Goal: Find specific page/section: Find specific page/section

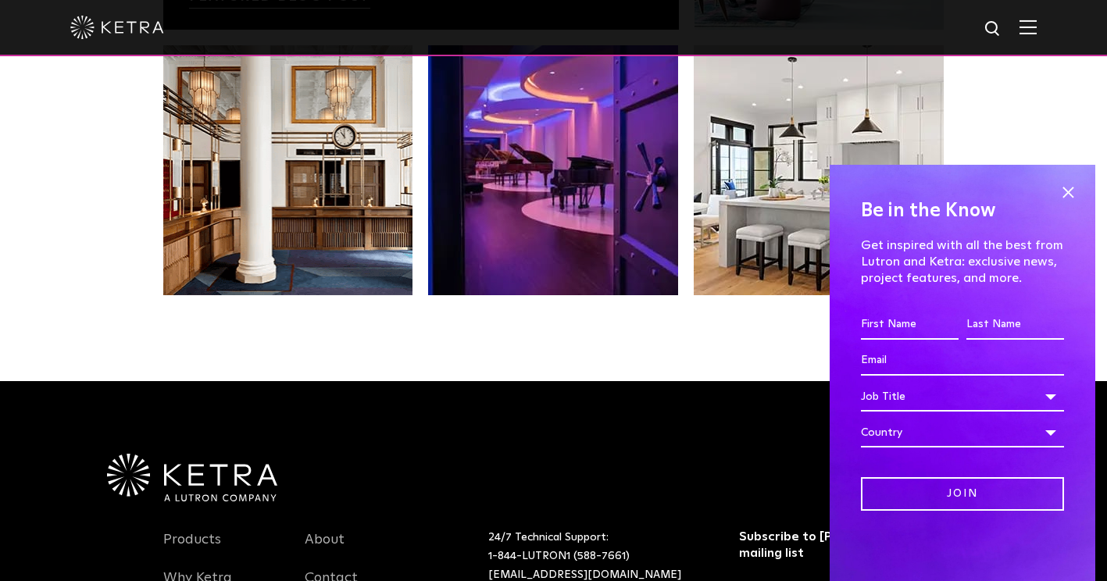
scroll to position [2982, 0]
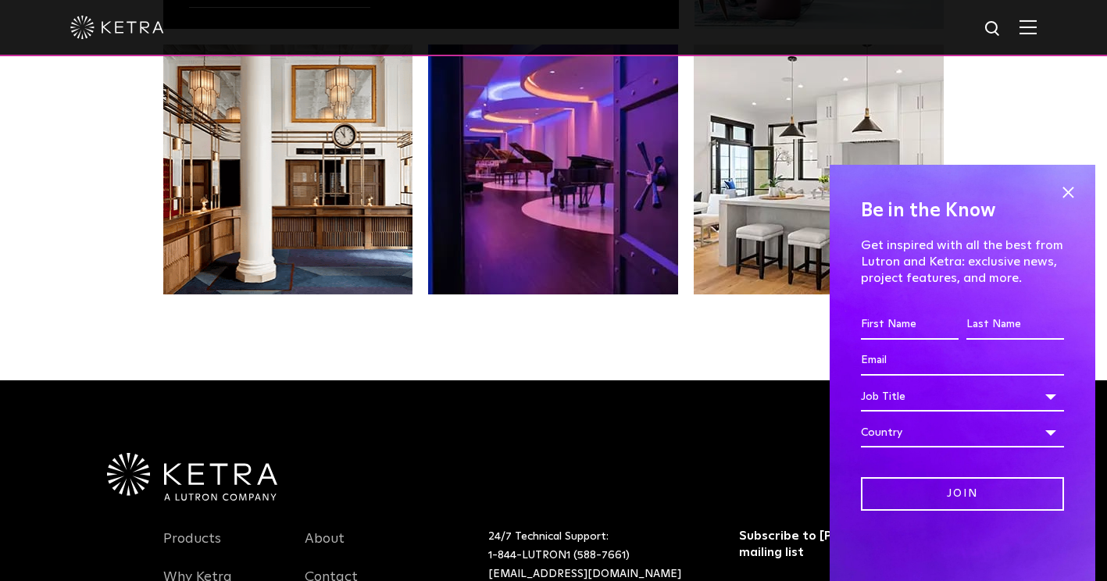
click at [1036, 33] on img at bounding box center [1027, 27] width 17 height 15
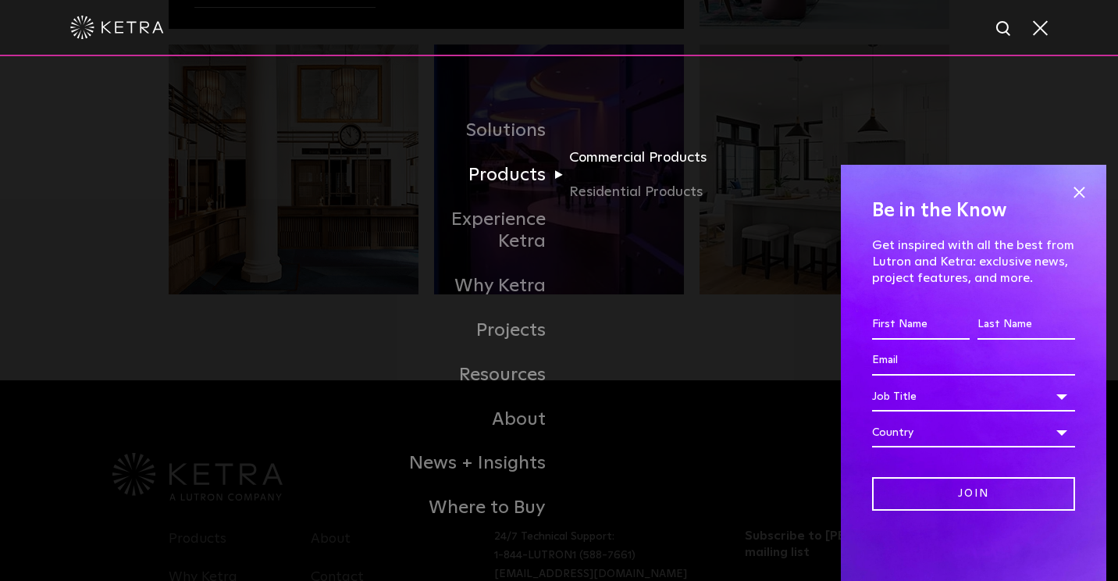
click at [572, 173] on link "Commercial Products" at bounding box center [644, 164] width 150 height 34
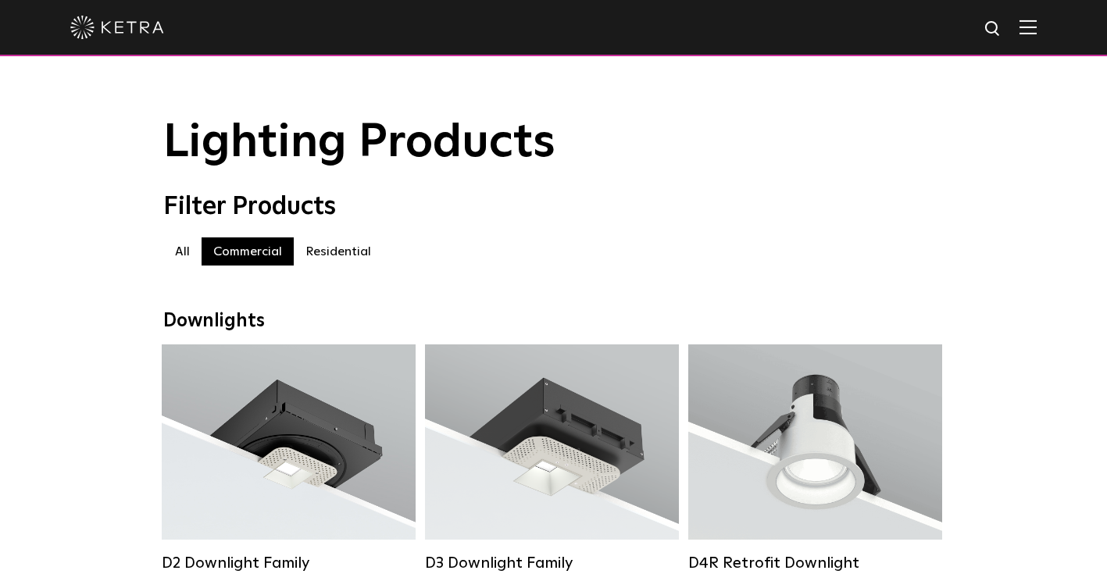
click at [187, 248] on label "All" at bounding box center [182, 251] width 38 height 28
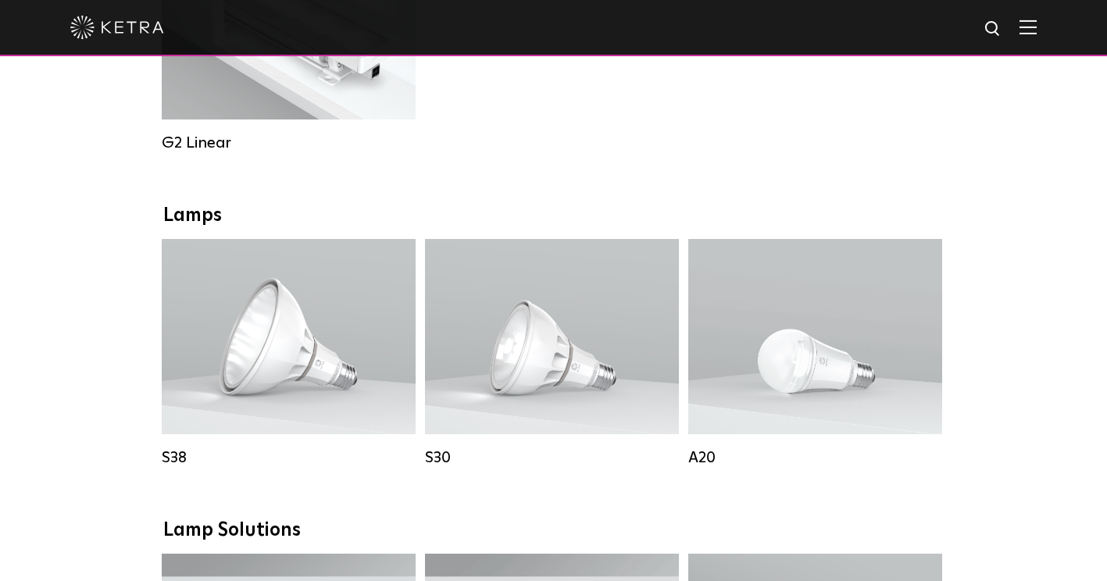
scroll to position [947, 0]
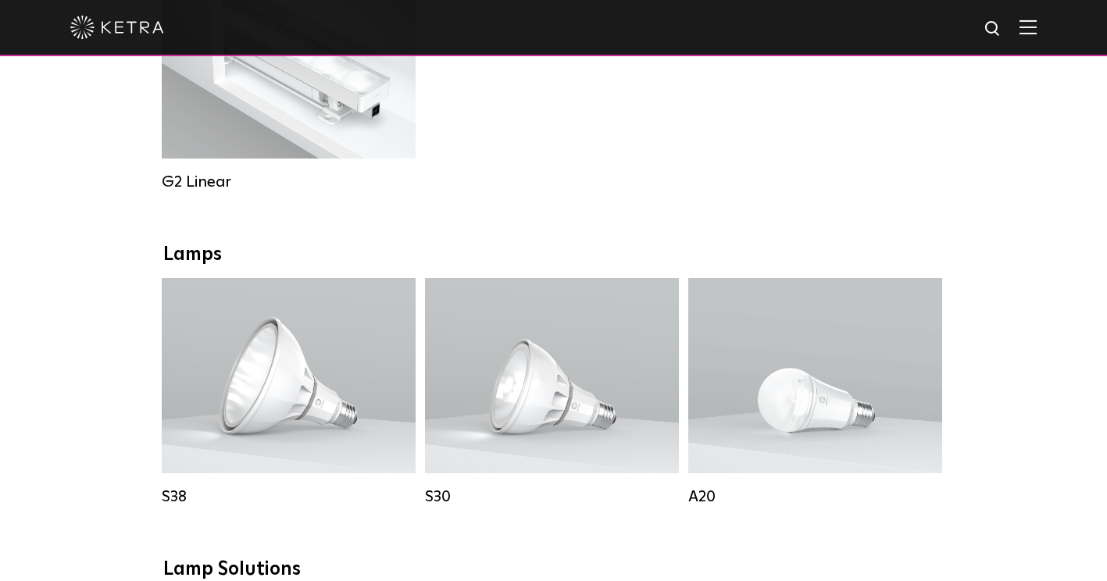
click at [105, 38] on img at bounding box center [117, 27] width 94 height 23
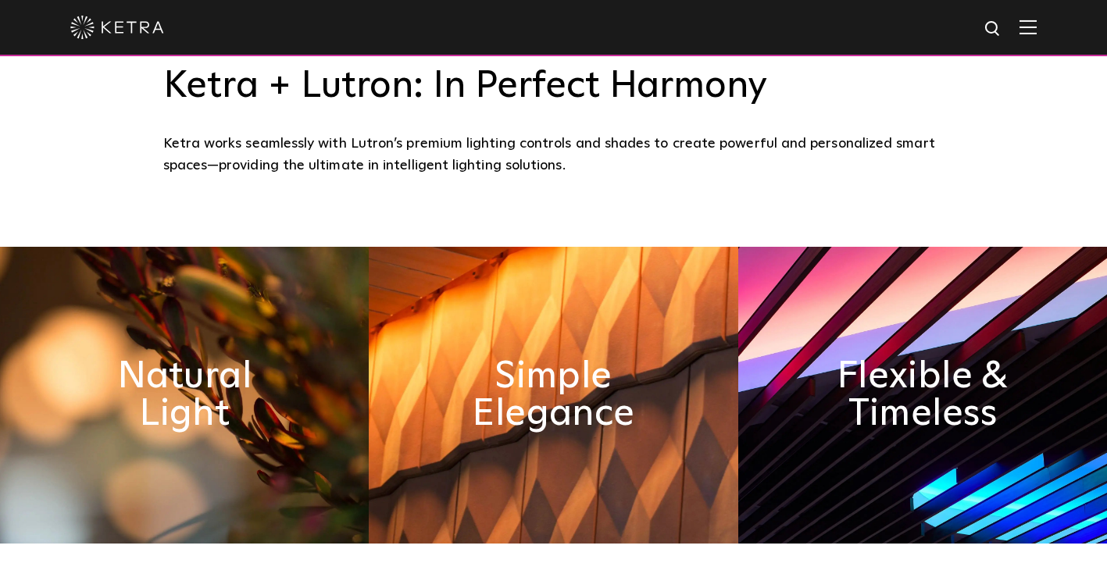
scroll to position [588, 0]
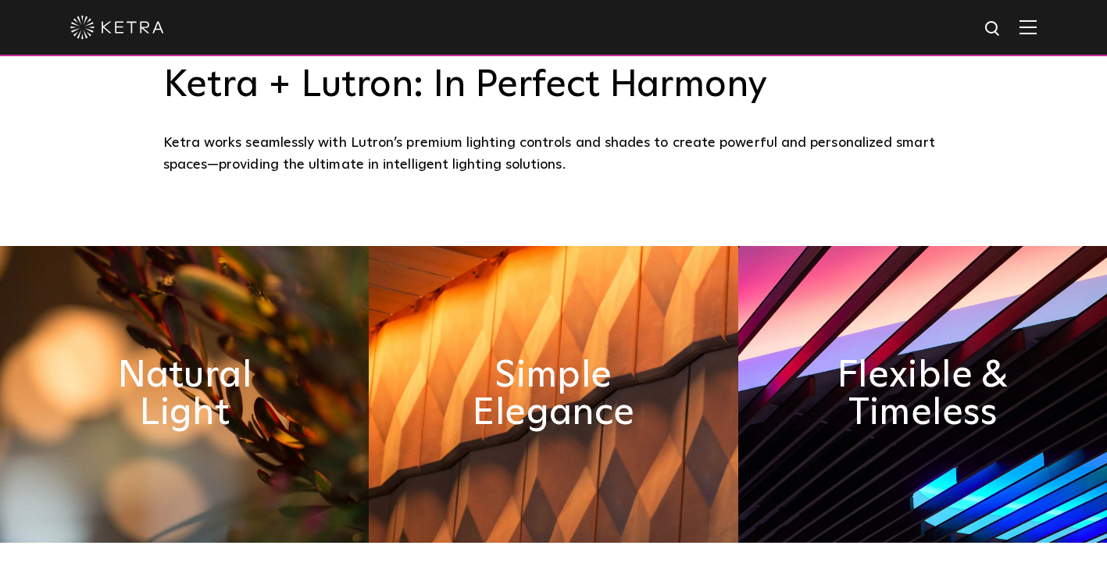
click at [1029, 22] on div at bounding box center [553, 27] width 966 height 55
click at [1036, 24] on img at bounding box center [1027, 27] width 17 height 15
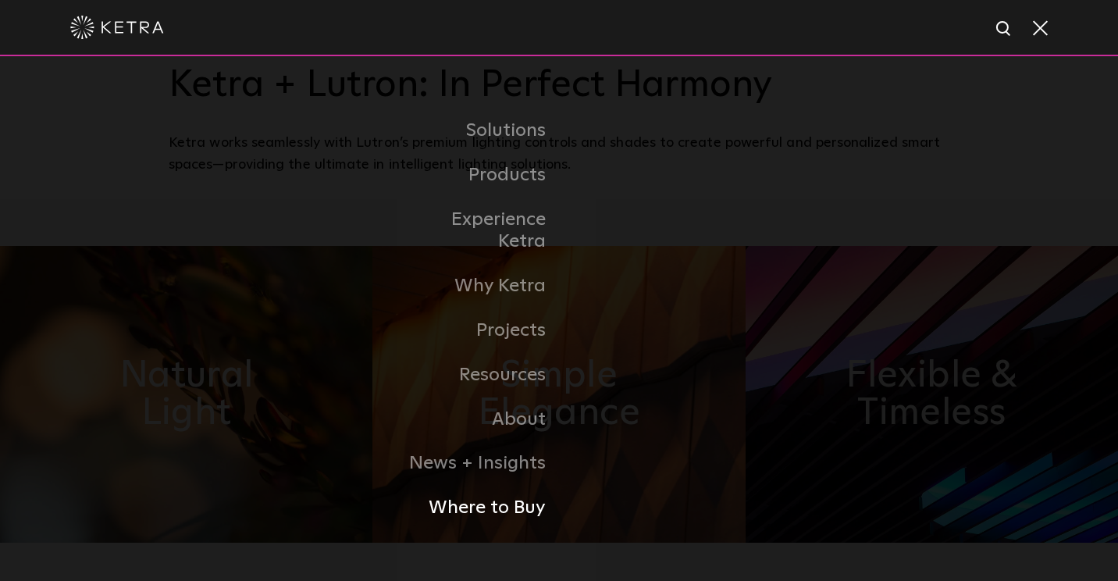
click at [487, 486] on link "Where to Buy" at bounding box center [479, 508] width 160 height 45
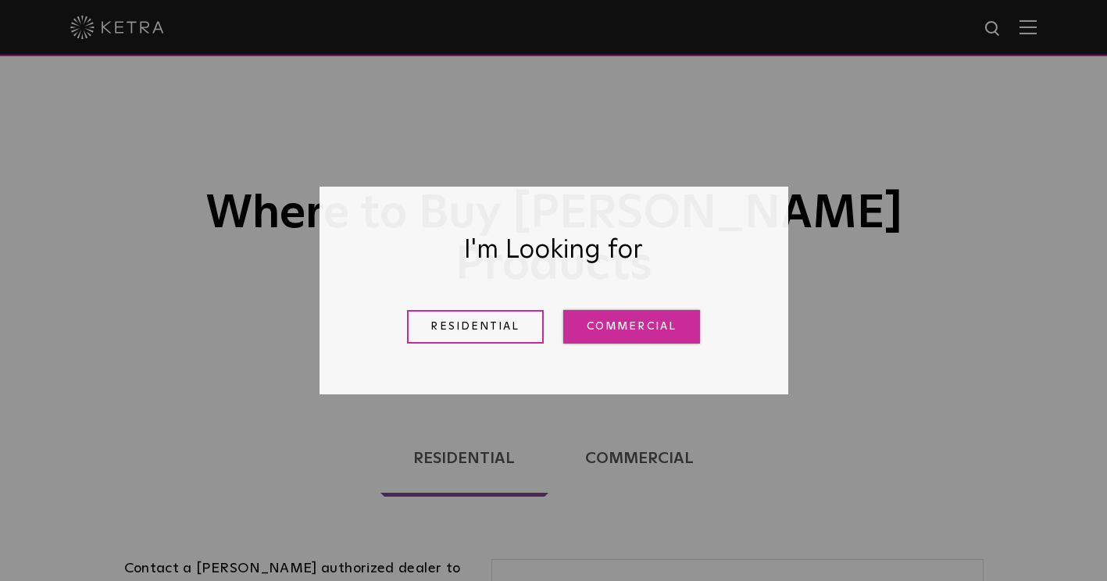
click at [615, 312] on link "Commercial" at bounding box center [631, 327] width 137 height 34
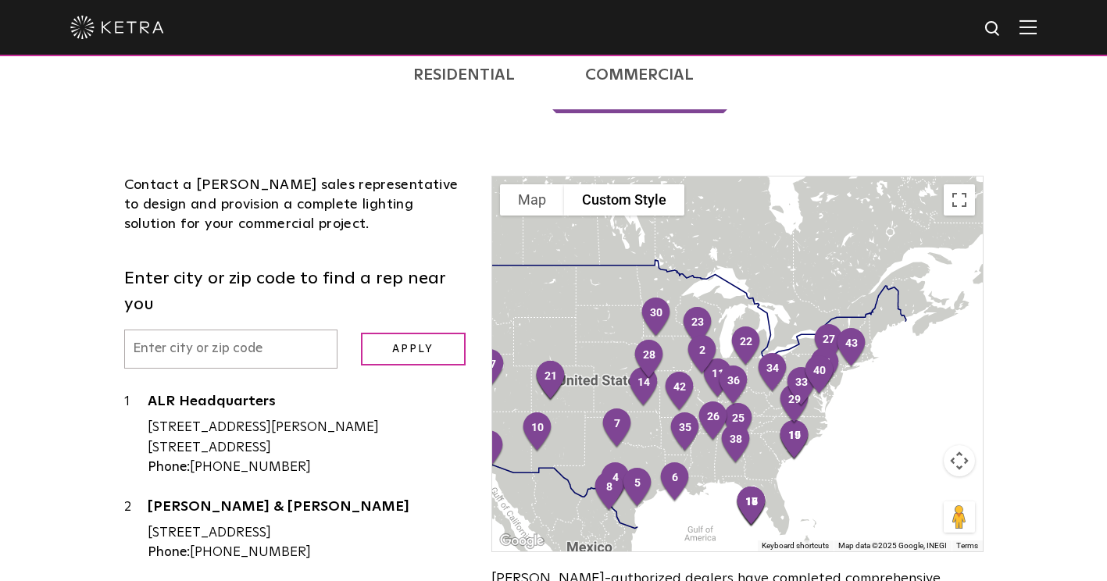
scroll to position [384, 0]
click at [961, 444] on button "Map camera controls" at bounding box center [958, 459] width 31 height 31
click at [918, 405] on button "Zoom in" at bounding box center [919, 420] width 31 height 31
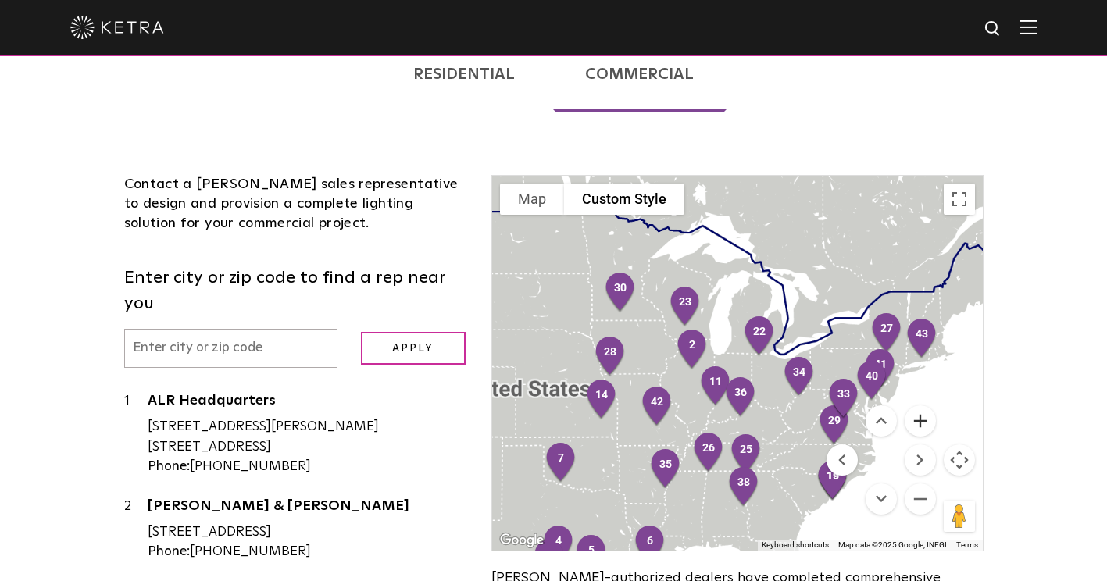
click at [918, 405] on button "Zoom in" at bounding box center [919, 420] width 31 height 31
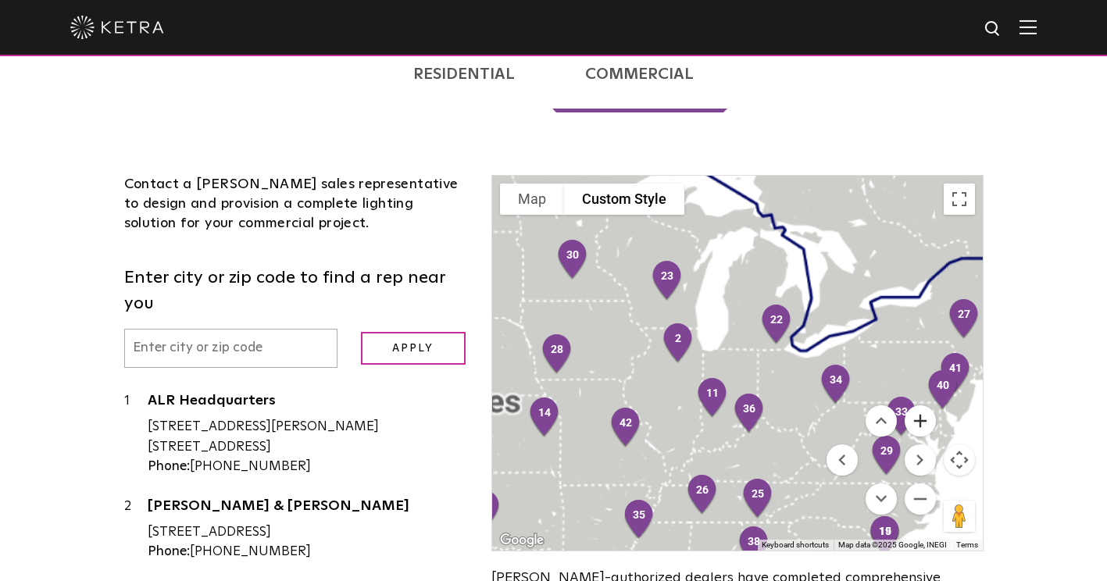
click at [918, 405] on button "Zoom in" at bounding box center [919, 420] width 31 height 31
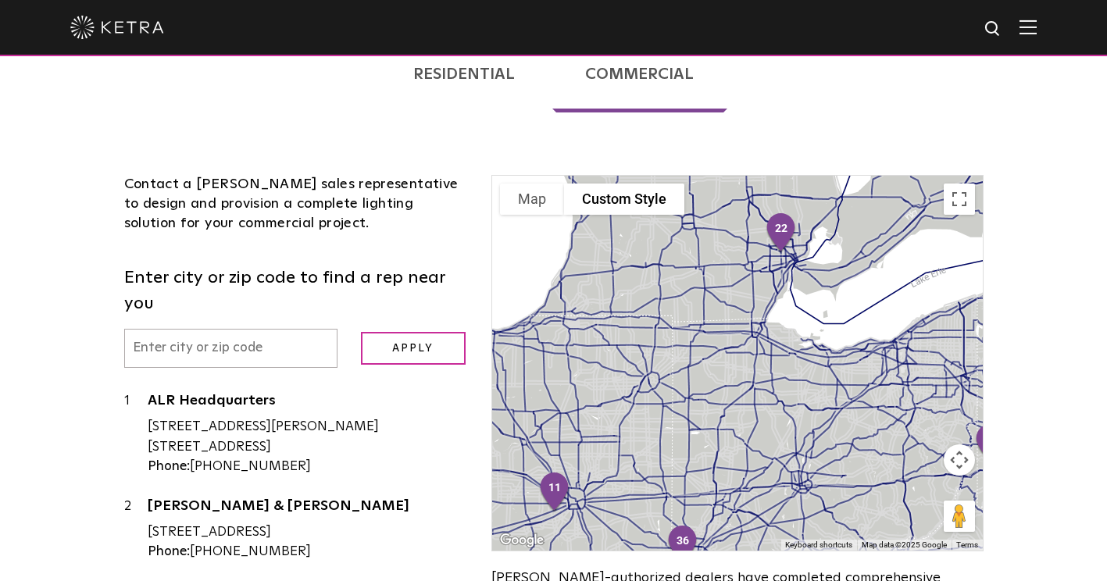
drag, startPoint x: 782, startPoint y: 346, endPoint x: 636, endPoint y: 354, distance: 146.2
click at [636, 354] on div at bounding box center [737, 363] width 490 height 375
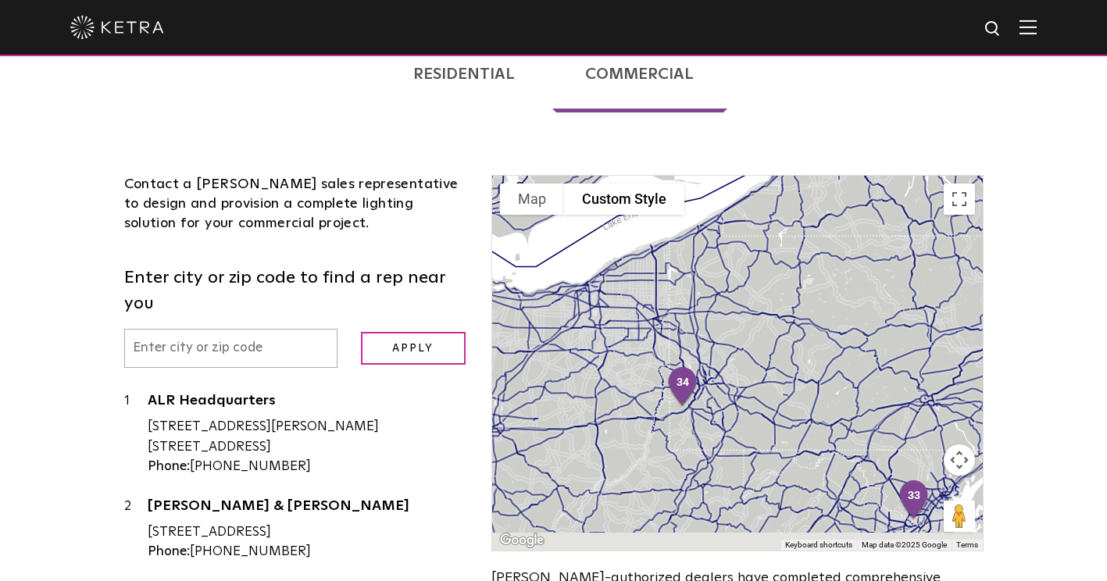
drag, startPoint x: 772, startPoint y: 354, endPoint x: 460, endPoint y: 294, distance: 318.0
click at [460, 294] on div "Contact a Ketra sales representative to design and provision a complete lightin…" at bounding box center [553, 431] width 882 height 607
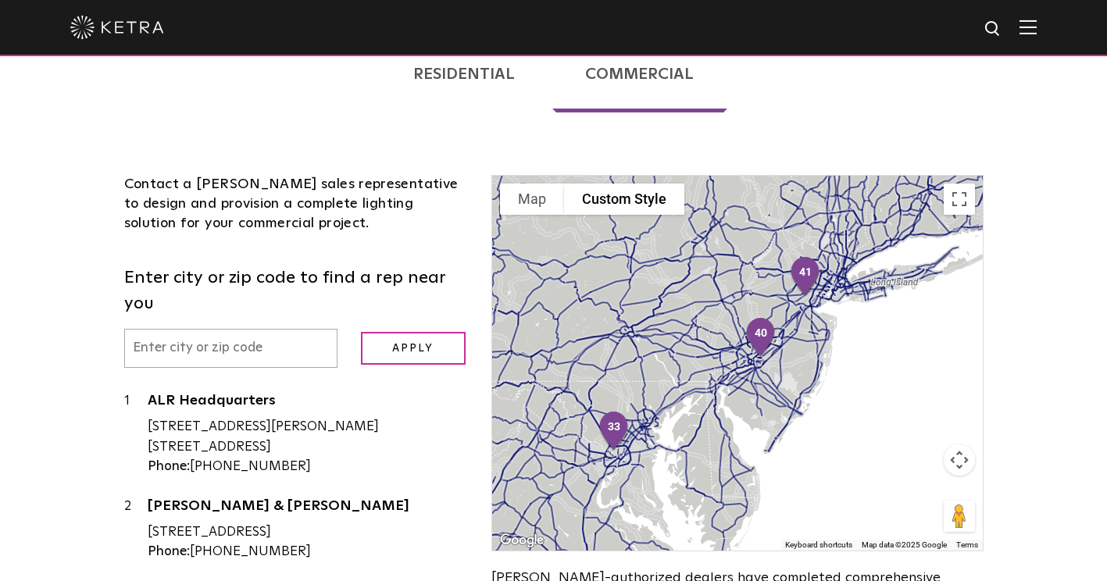
drag, startPoint x: 786, startPoint y: 305, endPoint x: 491, endPoint y: 237, distance: 302.9
click at [491, 237] on div "To navigate the map with touch gestures double-tap and hold your finger on the …" at bounding box center [736, 363] width 491 height 376
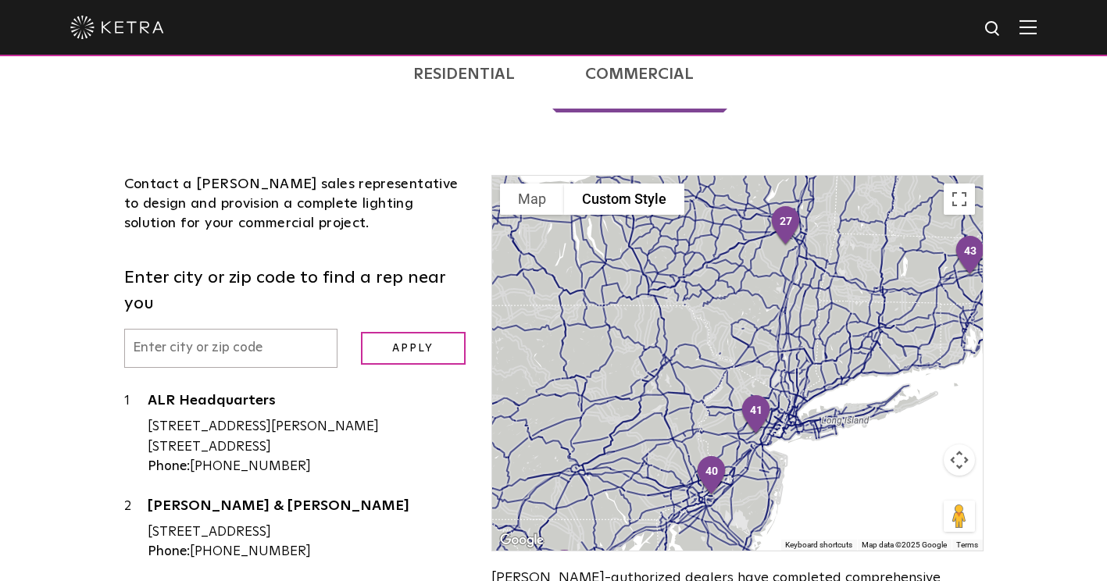
drag, startPoint x: 789, startPoint y: 248, endPoint x: 754, endPoint y: 317, distance: 77.5
click at [754, 317] on div "To navigate, press the arrow keys." at bounding box center [737, 363] width 490 height 375
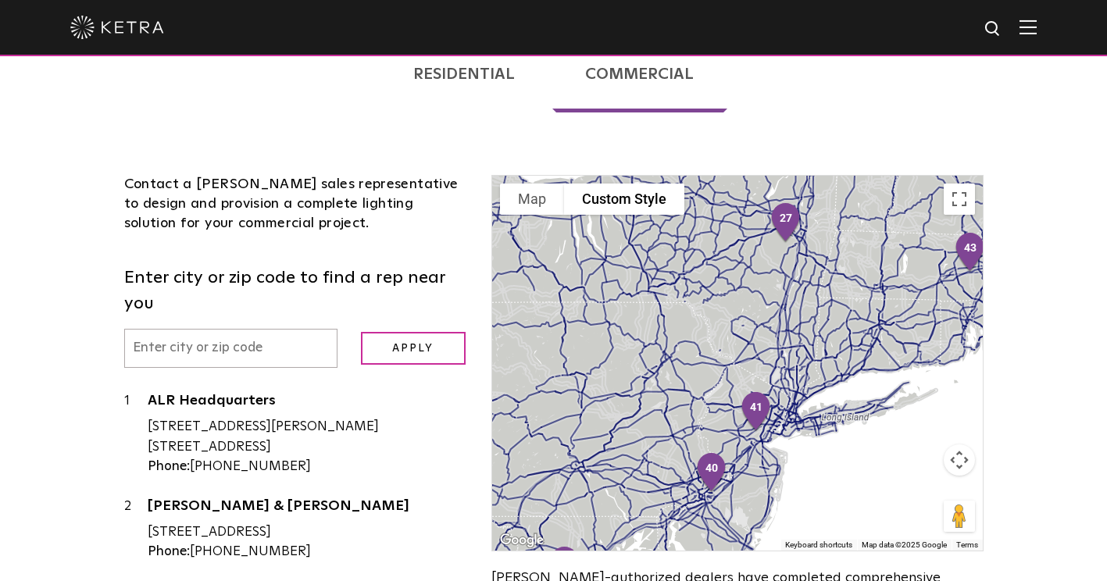
click at [953, 444] on button "Map camera controls" at bounding box center [958, 459] width 31 height 31
click at [927, 405] on button "Zoom in" at bounding box center [919, 420] width 31 height 31
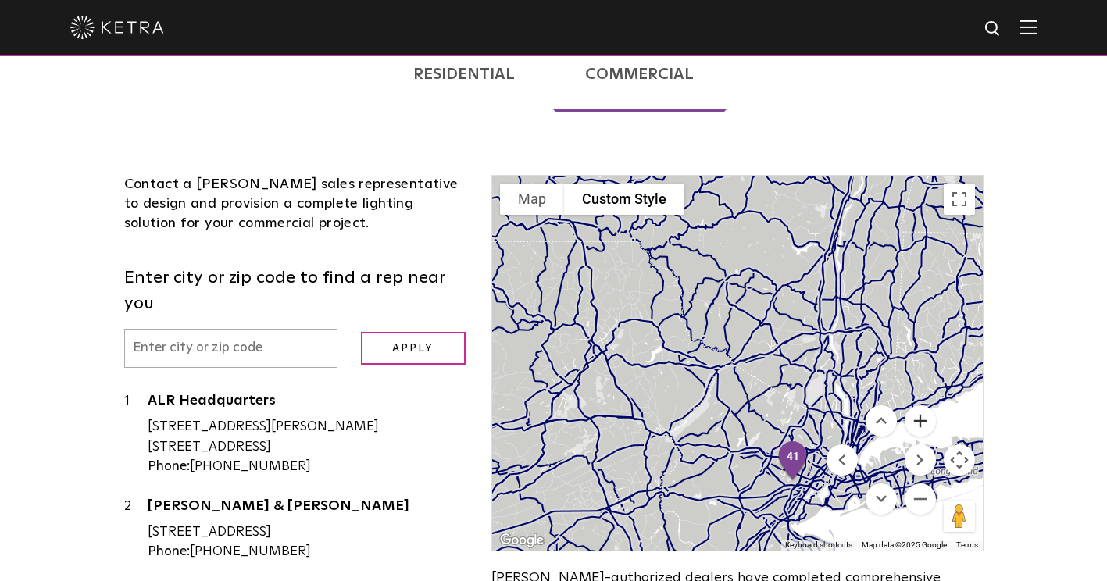
click at [927, 405] on button "Zoom in" at bounding box center [919, 420] width 31 height 31
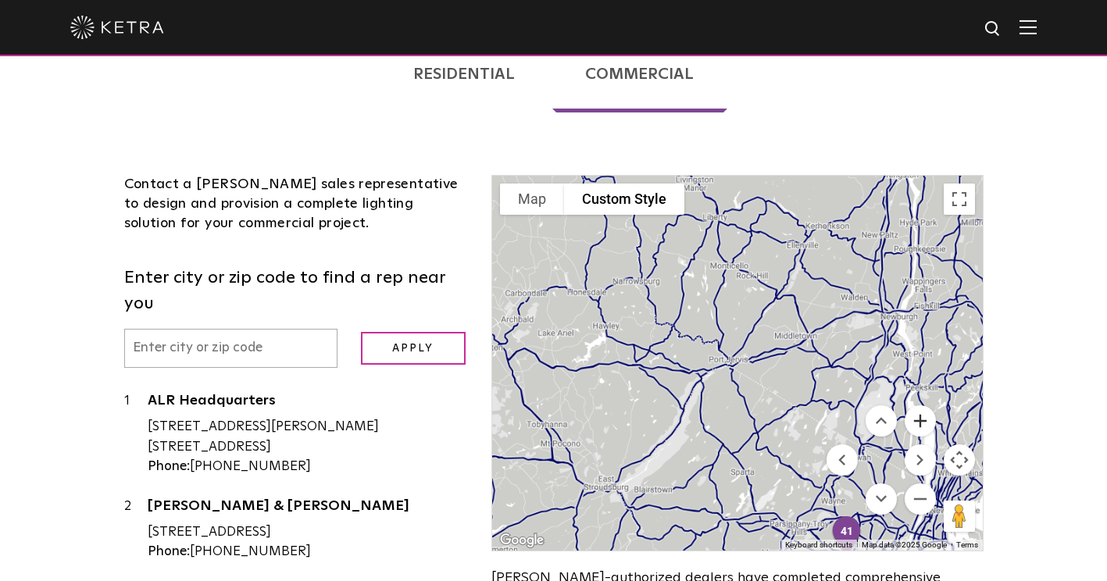
click at [927, 405] on button "Zoom in" at bounding box center [919, 420] width 31 height 31
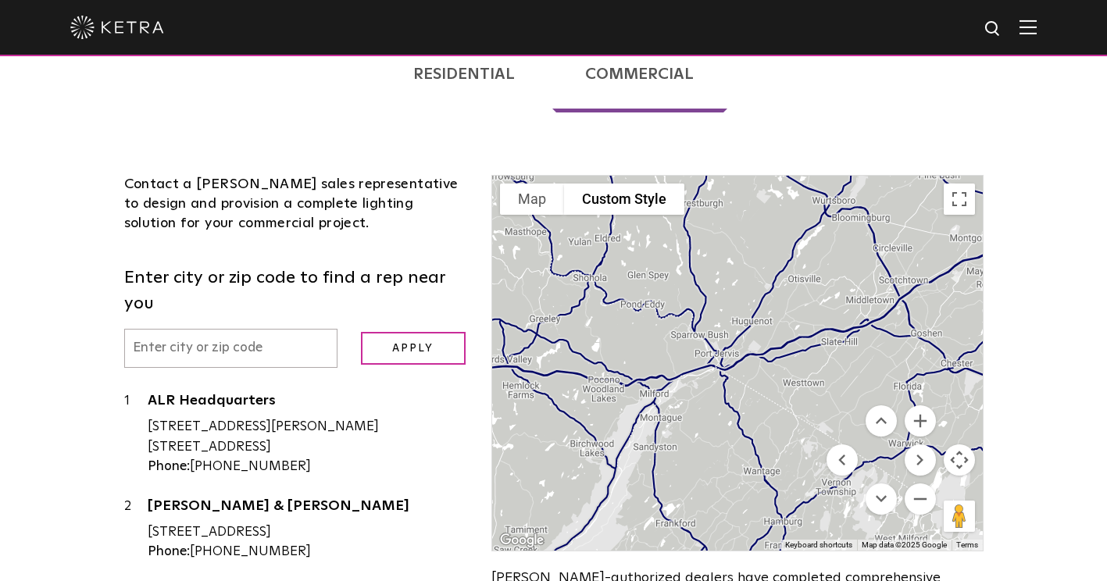
click at [843, 405] on menu at bounding box center [880, 459] width 109 height 109
drag, startPoint x: 843, startPoint y: 387, endPoint x: 782, endPoint y: 363, distance: 66.3
click at [782, 363] on div "1 2 3 4 5 6 7 8 9 10 11 12 13 14 15 16 17 18 19 20 21 22 23 24 25 26 27 28 29 3…" at bounding box center [737, 363] width 490 height 375
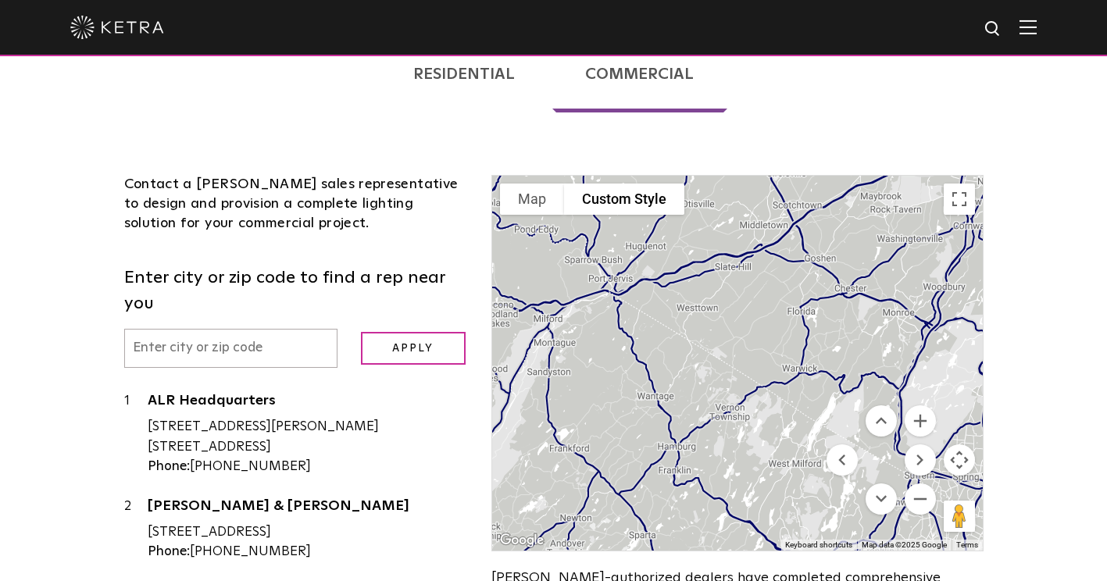
drag, startPoint x: 782, startPoint y: 363, endPoint x: 642, endPoint y: 275, distance: 165.3
click at [642, 275] on div at bounding box center [737, 363] width 490 height 375
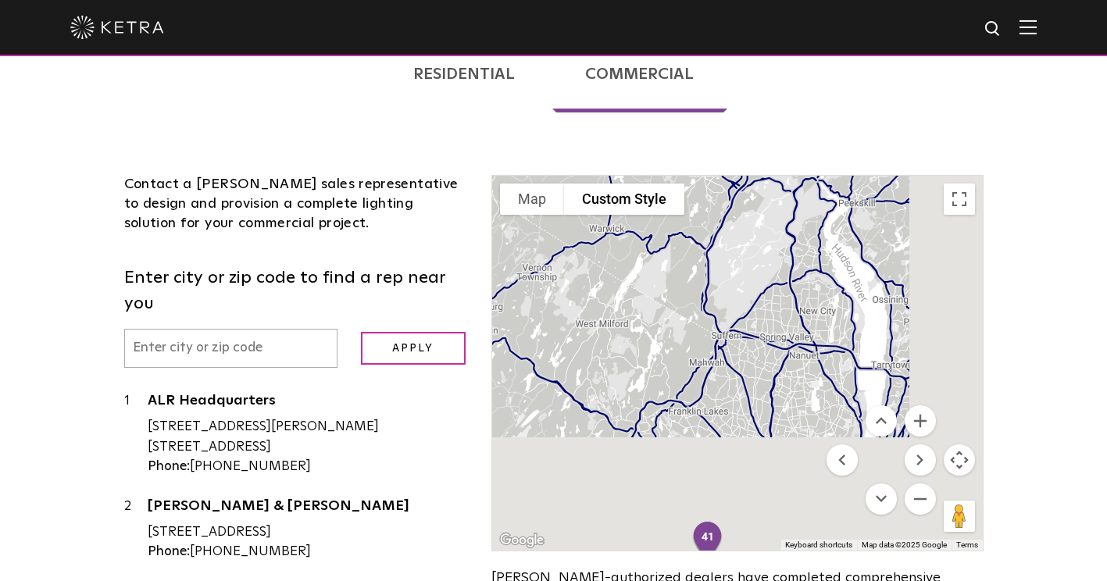
drag, startPoint x: 754, startPoint y: 354, endPoint x: 556, endPoint y: 162, distance: 275.6
click at [556, 176] on div "1 2 3 4 5 6 7 8 9 10 11 12 13 14 15 16 17 18 19 20 21 22 23 24 25 26 27 28 29 3…" at bounding box center [737, 363] width 490 height 375
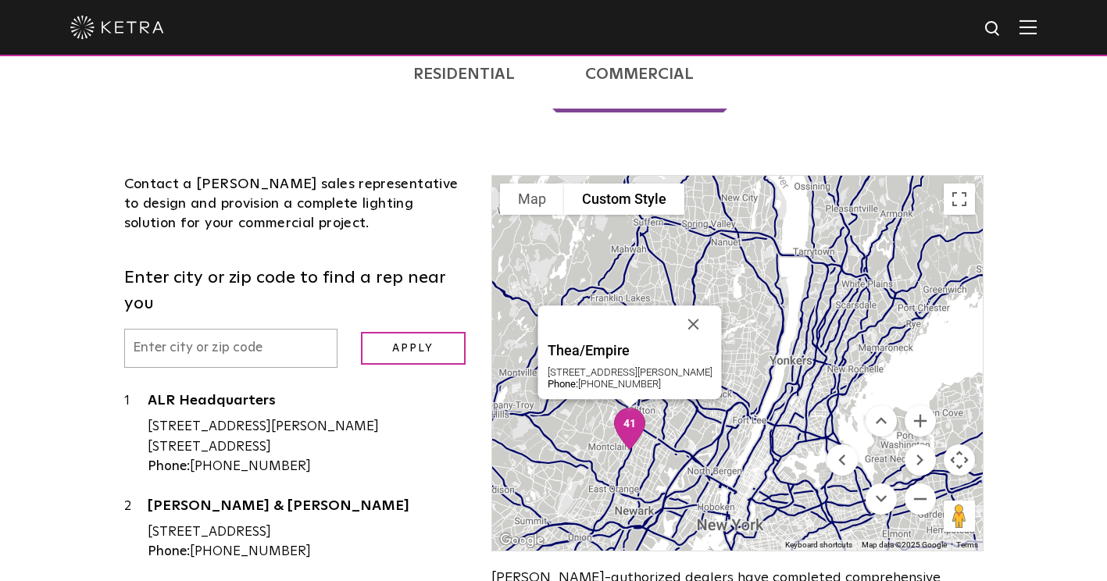
click at [617, 401] on img "41" at bounding box center [629, 428] width 45 height 55
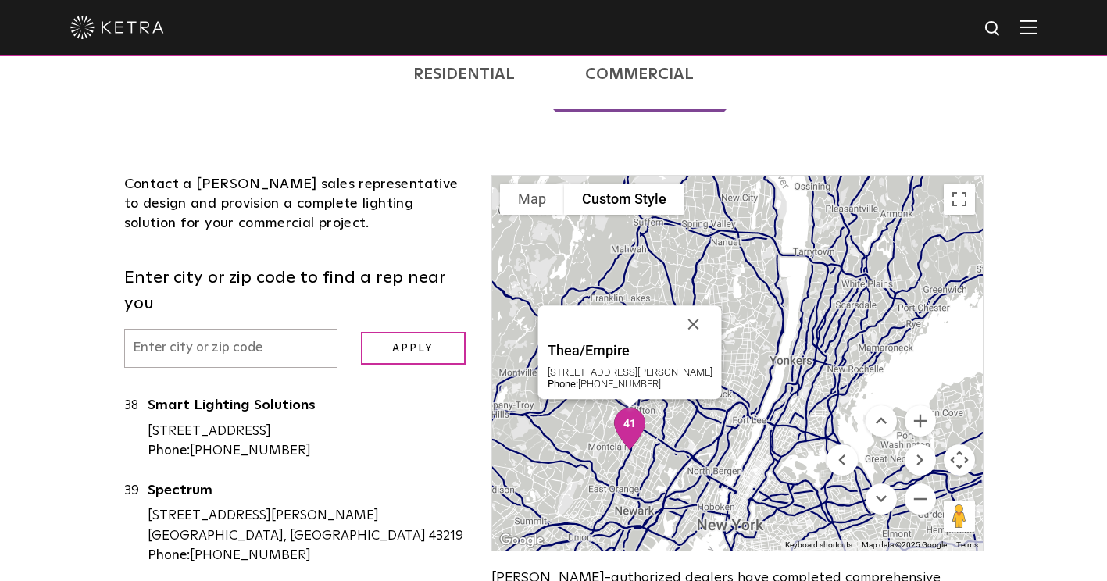
scroll to position [3405, 0]
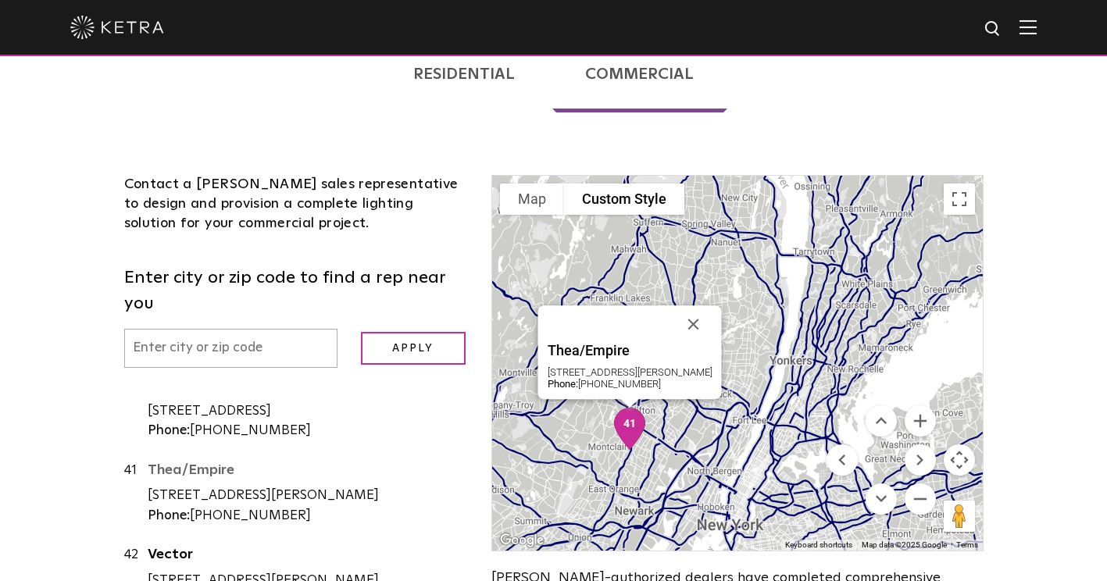
click at [210, 463] on link "Thea/Empire" at bounding box center [308, 473] width 321 height 20
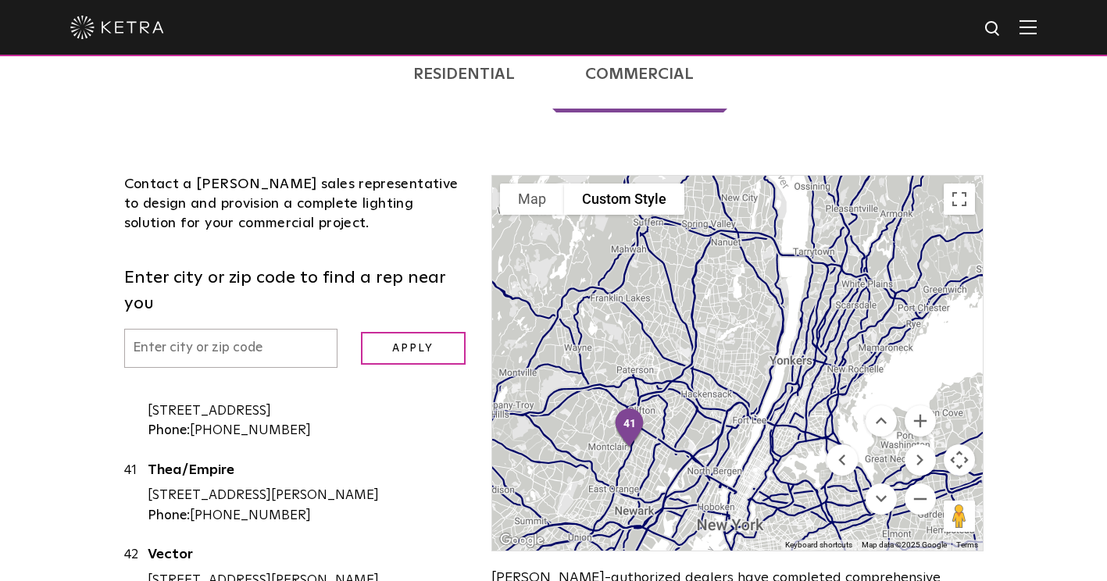
scroll to position [0, 0]
